Goal: Transaction & Acquisition: Download file/media

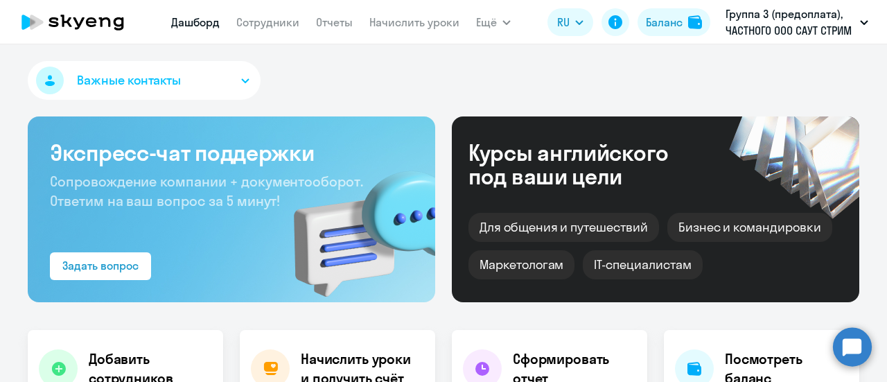
select select "30"
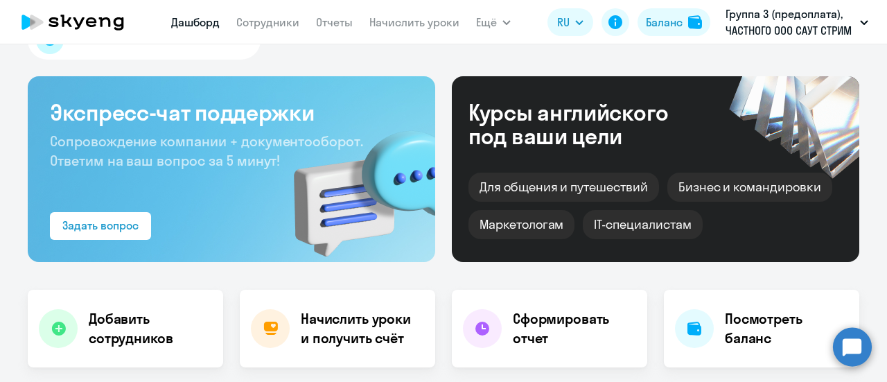
scroll to position [69, 0]
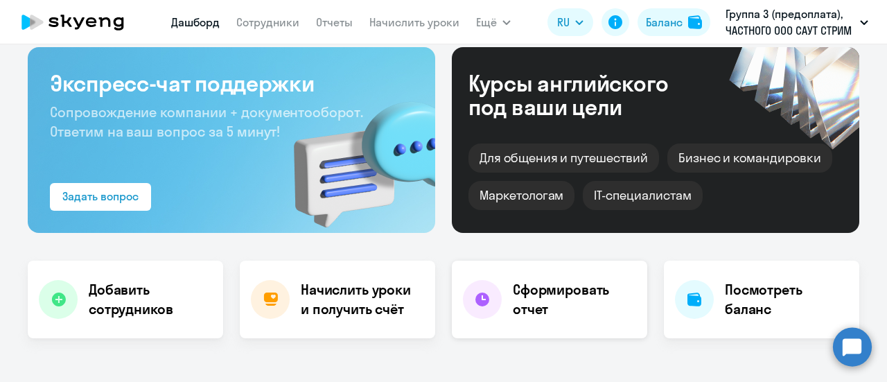
click at [587, 280] on h4 "Сформировать отчет" at bounding box center [574, 299] width 123 height 39
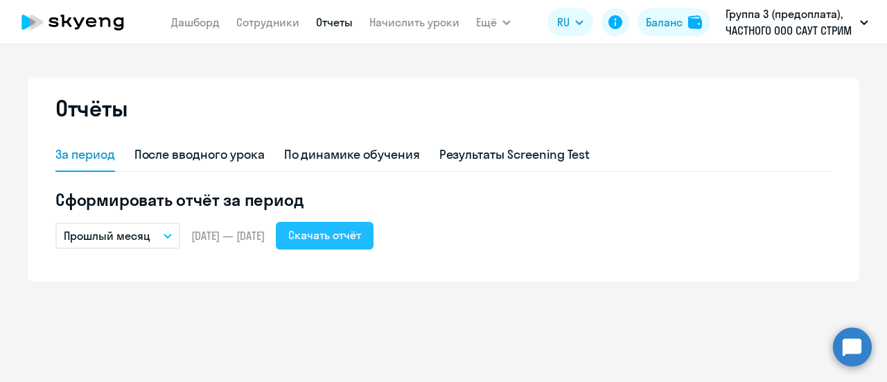
click at [340, 227] on div "Скачать отчёт" at bounding box center [324, 235] width 73 height 17
click at [847, 351] on circle at bounding box center [852, 346] width 39 height 39
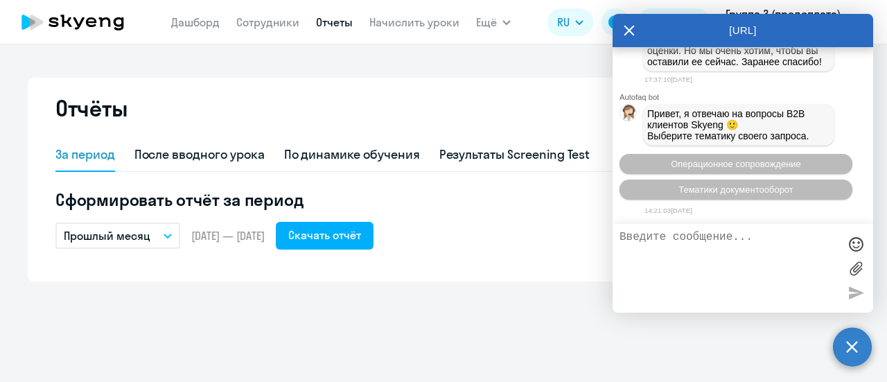
scroll to position [60982, 0]
click at [856, 346] on circle at bounding box center [852, 346] width 39 height 39
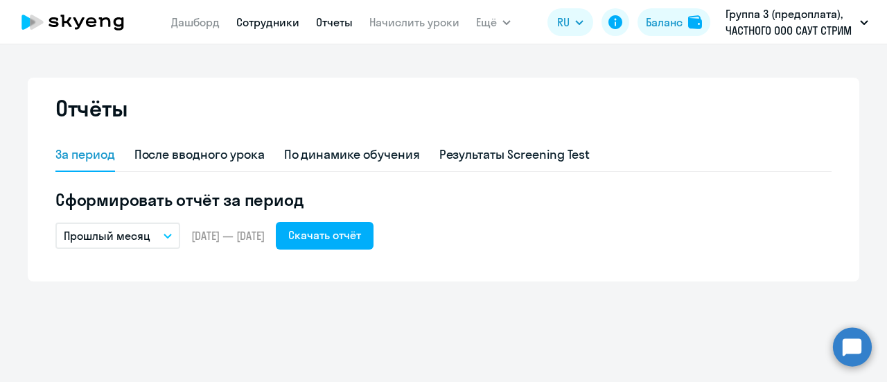
click at [262, 24] on link "Сотрудники" at bounding box center [267, 22] width 63 height 14
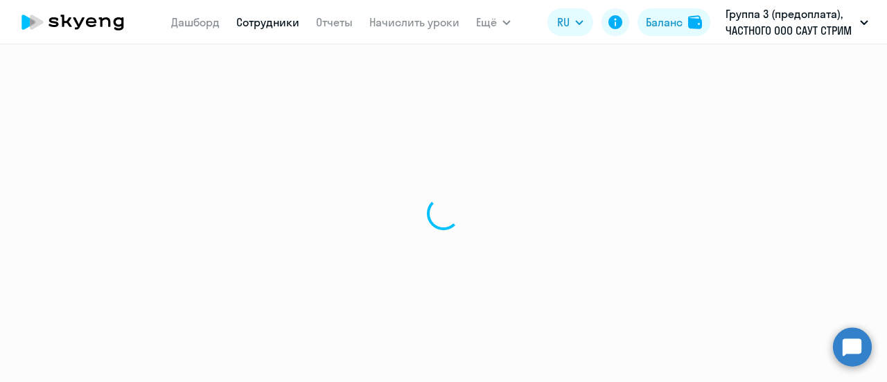
select select "30"
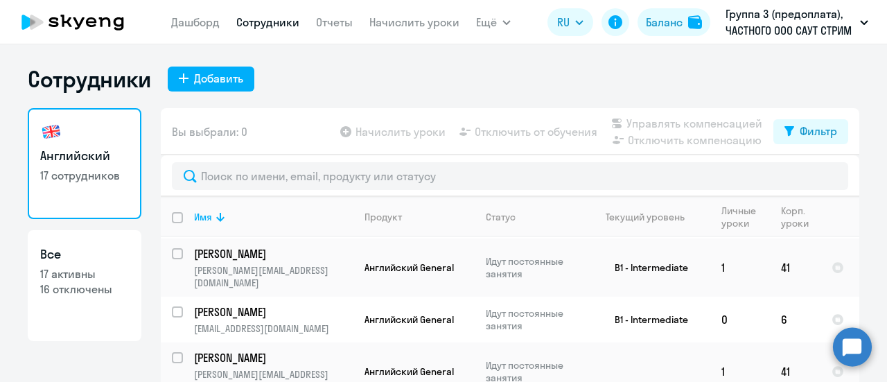
scroll to position [61, 0]
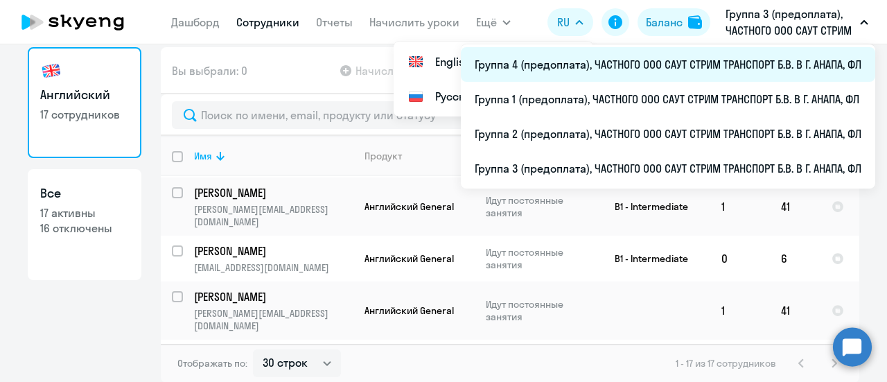
click at [692, 62] on li "Группа 4 (предоплата), ЧАСТНОГО ООО САУТ СТРИМ ТРАНСПОРТ Б.В. В Г. АНАПА, ФЛ" at bounding box center [668, 64] width 415 height 35
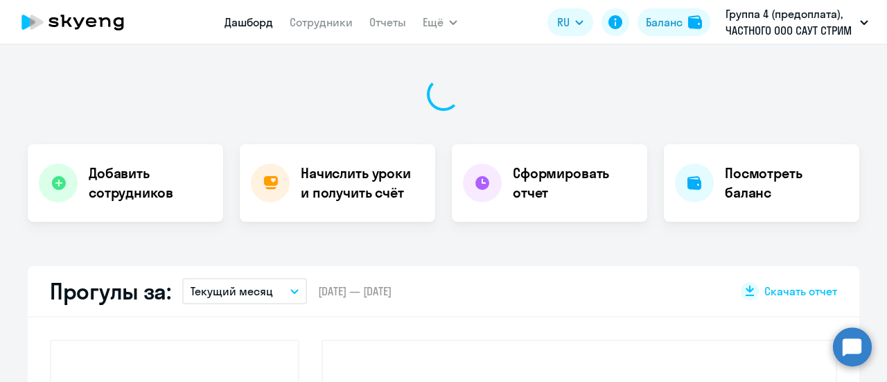
scroll to position [186, 0]
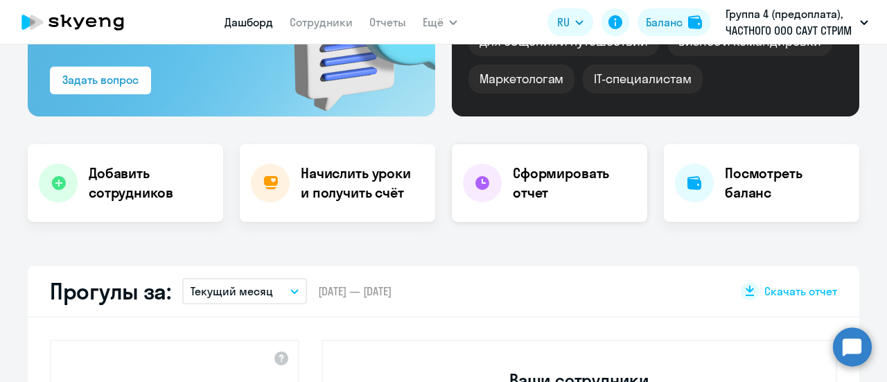
click at [516, 180] on h4 "Сформировать отчет" at bounding box center [574, 183] width 123 height 39
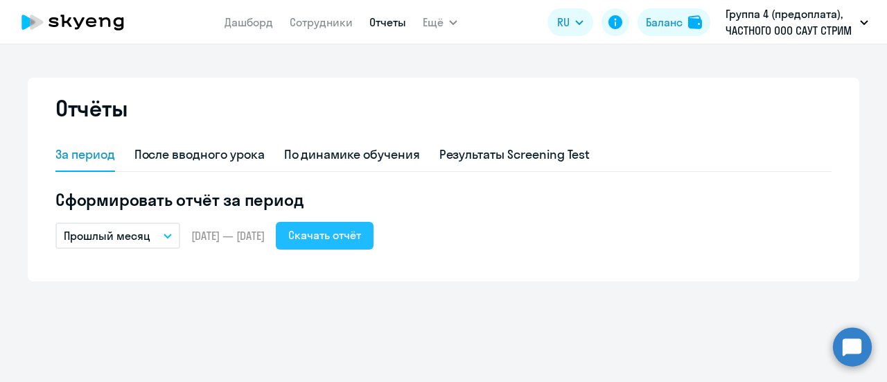
click at [361, 242] on div "Скачать отчёт" at bounding box center [324, 235] width 73 height 17
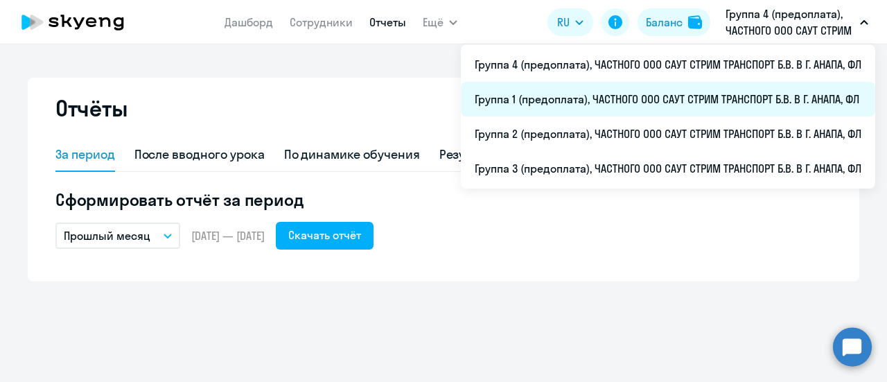
click at [553, 100] on li "Группа 1 (предоплата), ЧАСТНОГО ООО САУТ СТРИМ ТРАНСПОРТ Б.В. В Г. АНАПА, ФЛ" at bounding box center [668, 99] width 415 height 35
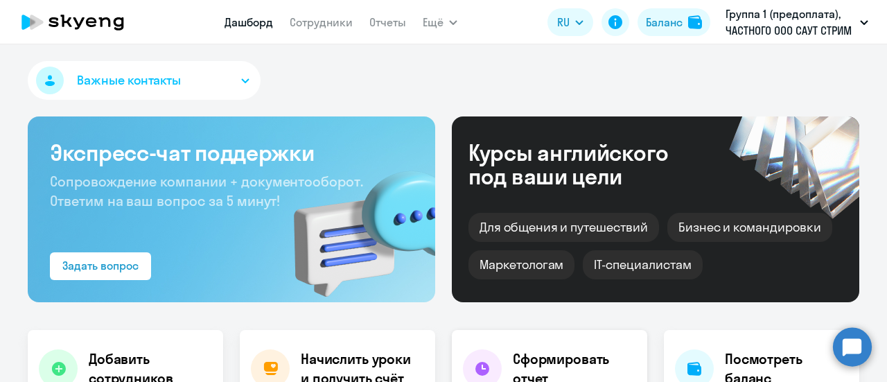
click at [523, 354] on h4 "Сформировать отчет" at bounding box center [574, 368] width 123 height 39
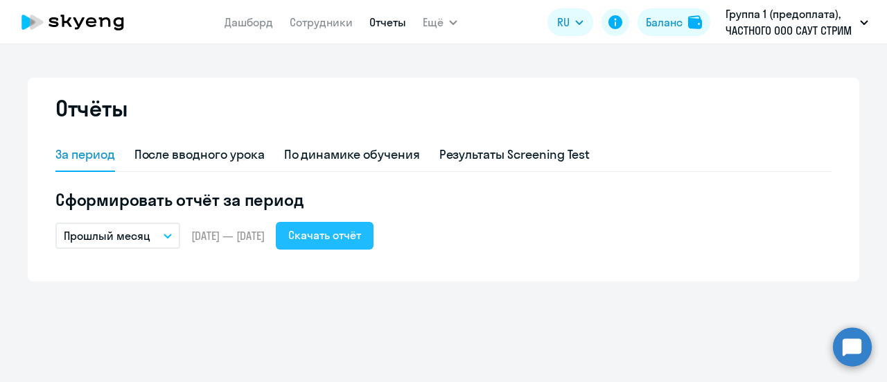
click at [361, 232] on div "Скачать отчёт" at bounding box center [324, 235] width 73 height 17
